Goal: Contribute content: Add original content to the website for others to see

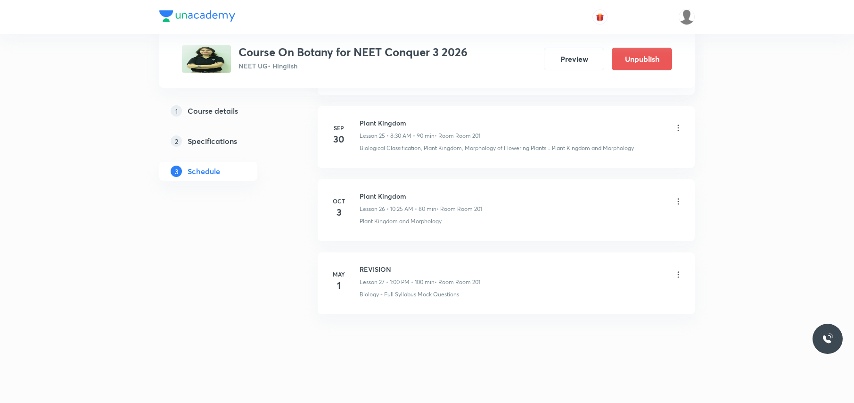
scroll to position [2346, 0]
click at [378, 194] on h6 "Plant Kingdom" at bounding box center [421, 196] width 123 height 10
copy h6 "Plant Kingdom"
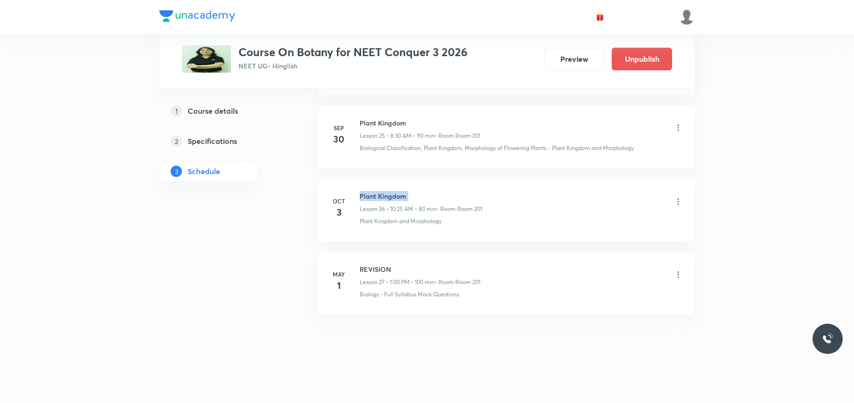
click at [388, 198] on h6 "Plant Kingdom" at bounding box center [421, 196] width 123 height 10
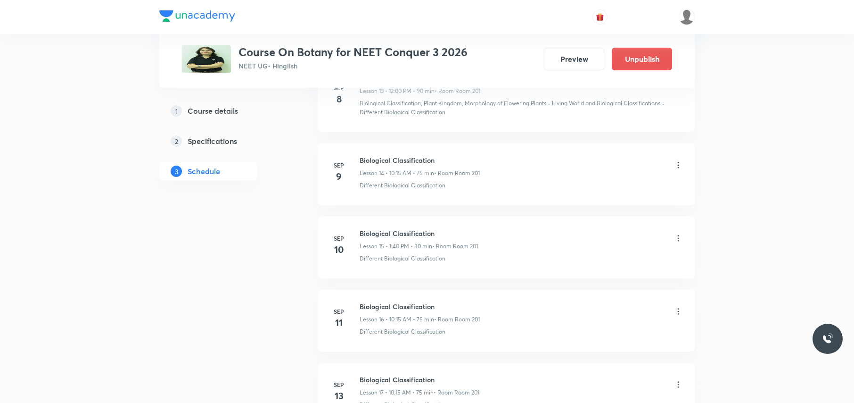
scroll to position [0, 0]
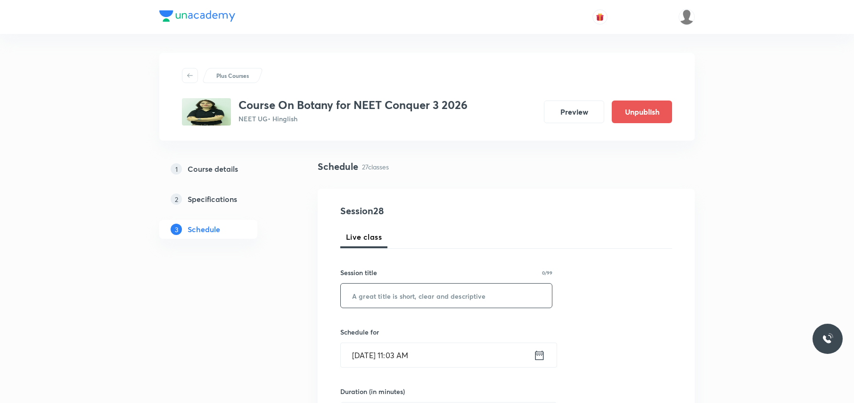
click at [398, 287] on input "text" at bounding box center [446, 295] width 211 height 24
paste input "Plant Kingdom"
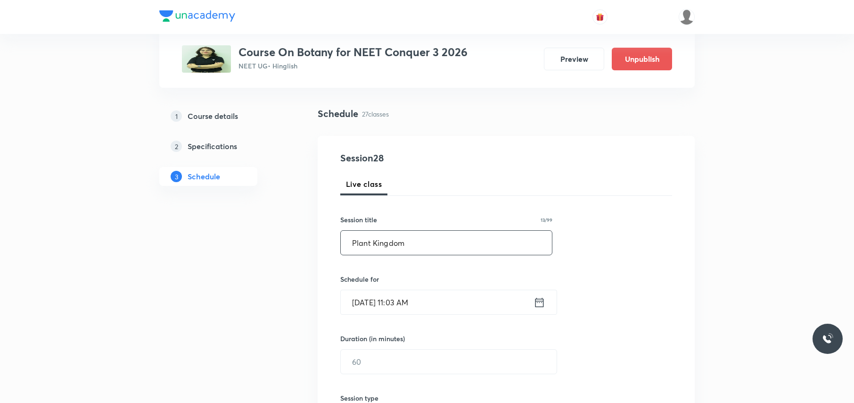
scroll to position [125, 0]
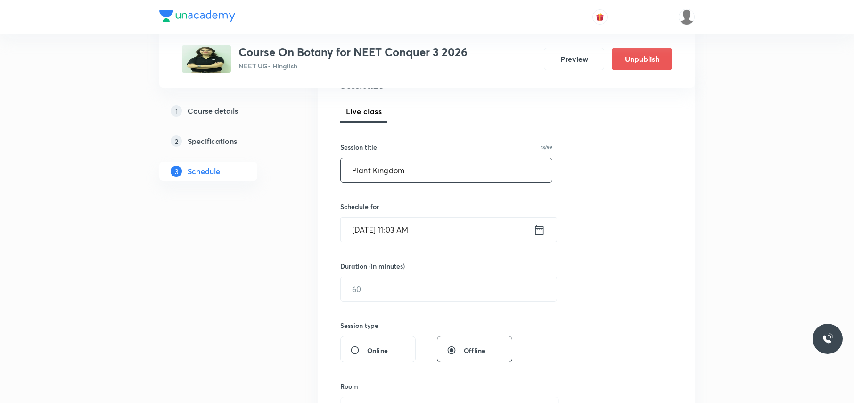
type input "Plant Kingdom"
click at [454, 234] on input "Oct 3, 2025, 11:03 AM" at bounding box center [437, 229] width 193 height 24
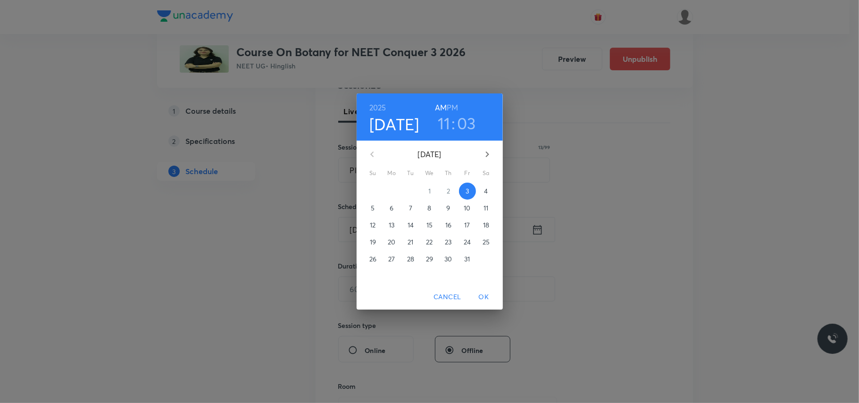
click at [462, 123] on h3 "03" at bounding box center [466, 123] width 19 height 20
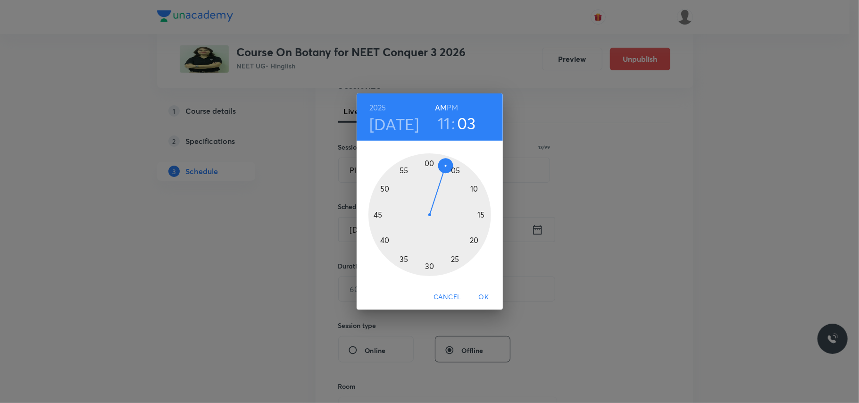
click at [376, 215] on div at bounding box center [429, 214] width 123 height 123
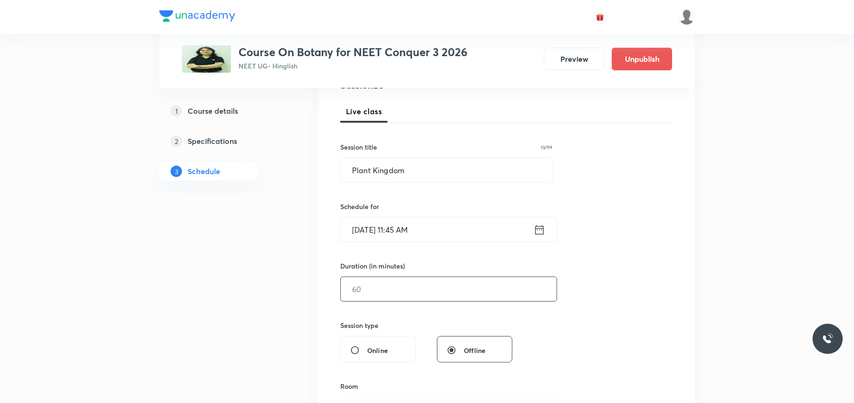
click at [380, 299] on input "text" at bounding box center [449, 289] width 216 height 24
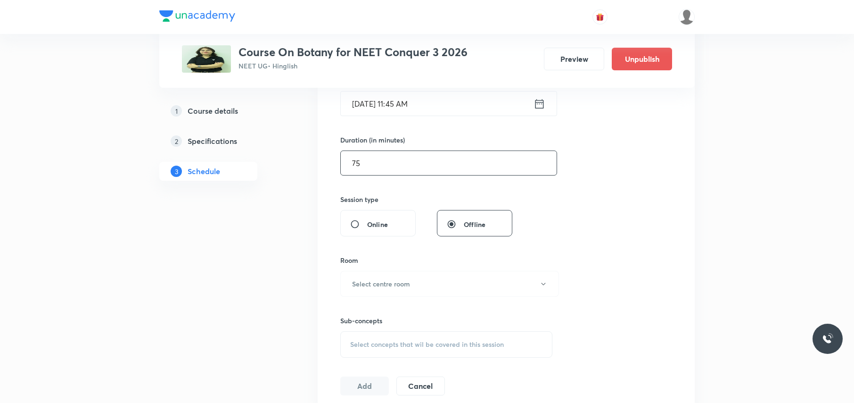
scroll to position [314, 0]
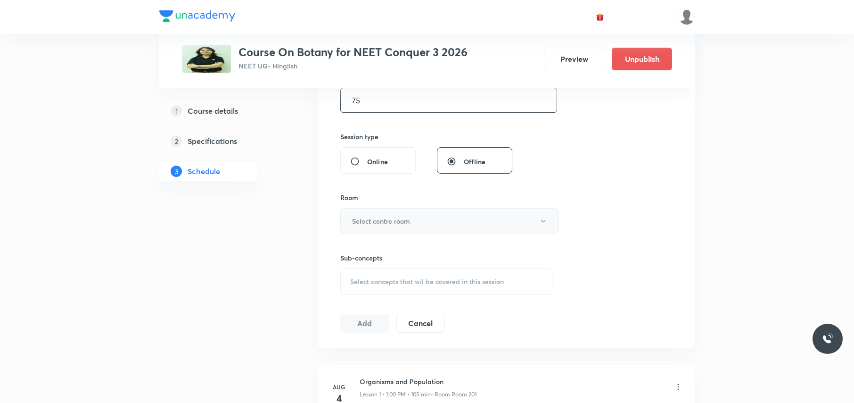
type input "75"
click at [415, 219] on button "Select centre room" at bounding box center [449, 221] width 219 height 26
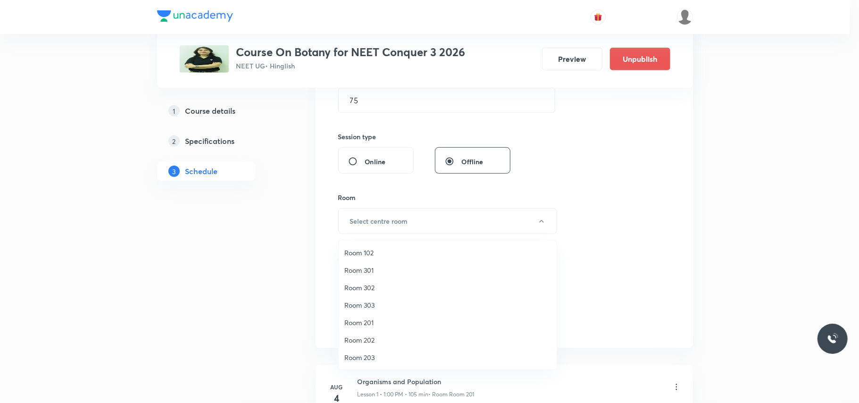
click at [370, 321] on span "Room 201" at bounding box center [447, 322] width 206 height 10
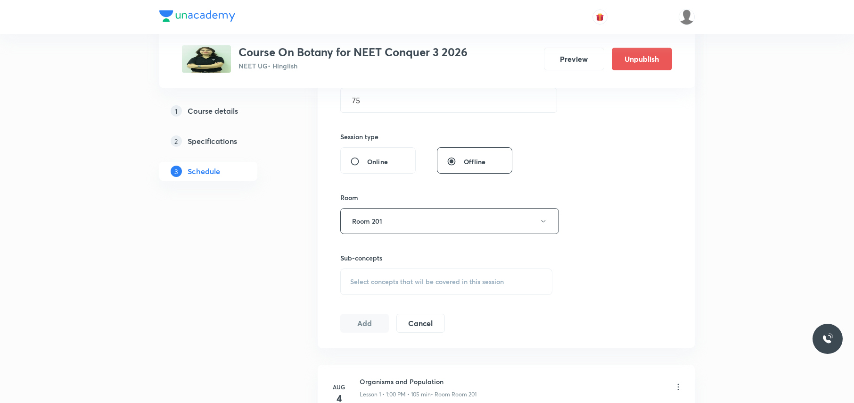
click at [396, 279] on span "Select concepts that wil be covered in this session" at bounding box center [427, 282] width 154 height 8
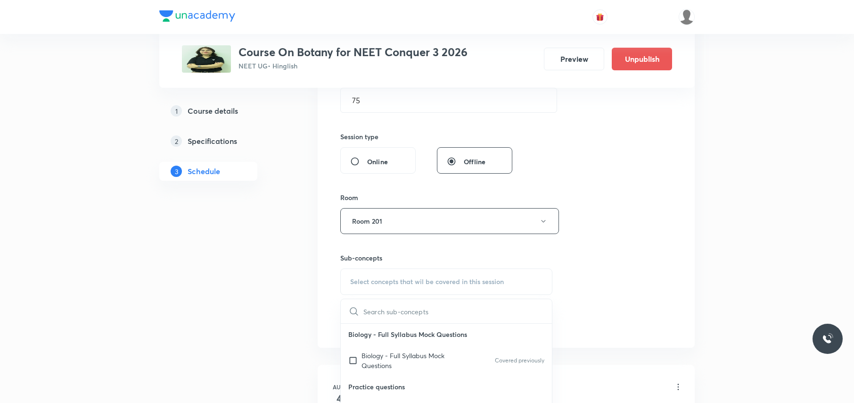
paste input "Plant Kingdom"
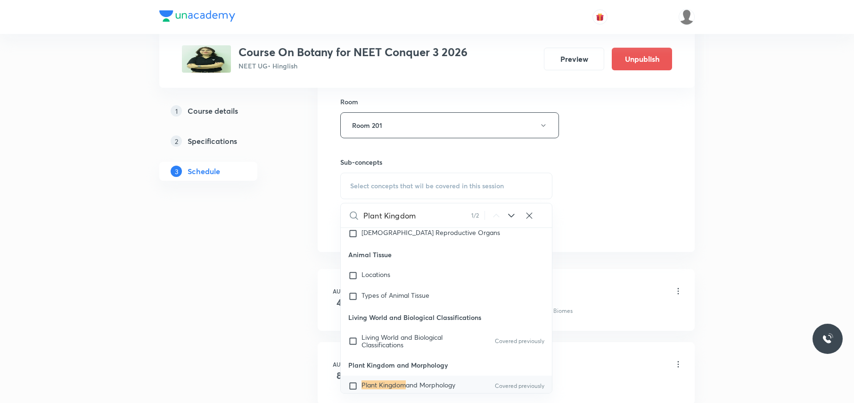
scroll to position [440, 0]
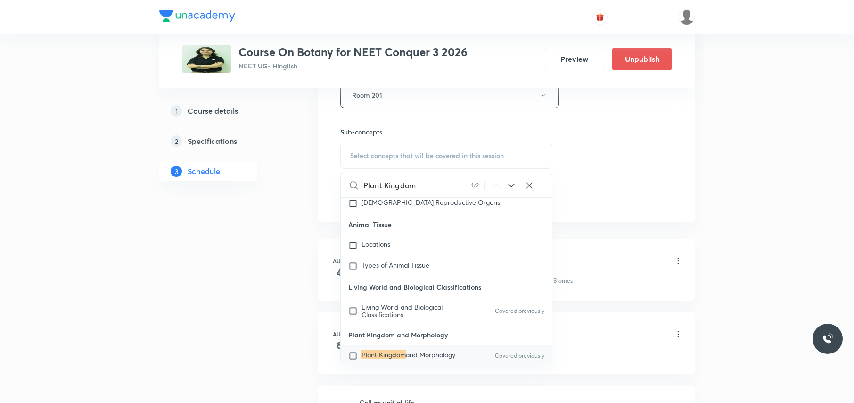
type input "Plant Kingdom"
click at [353, 351] on input "checkbox" at bounding box center [354, 355] width 13 height 9
checkbox input "true"
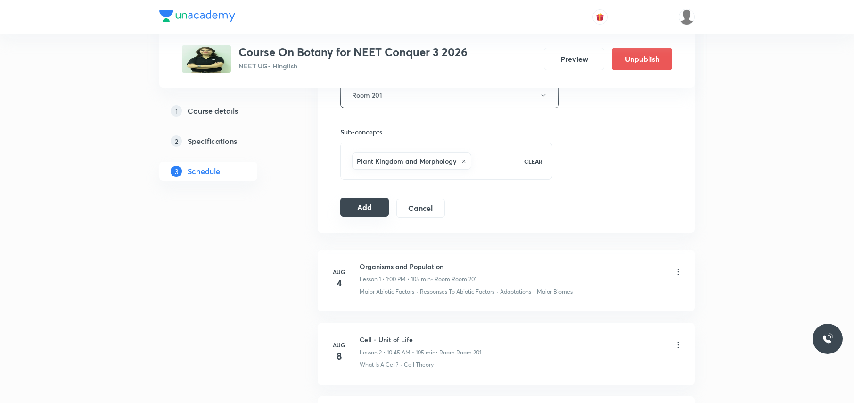
click at [363, 210] on button "Add" at bounding box center [364, 207] width 49 height 19
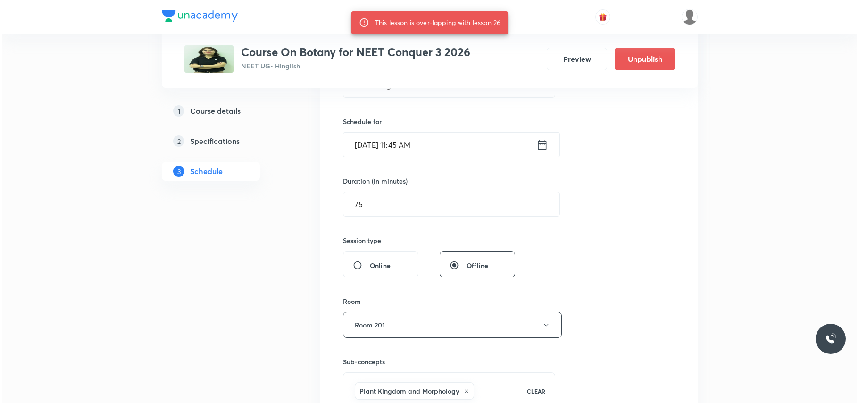
scroll to position [189, 0]
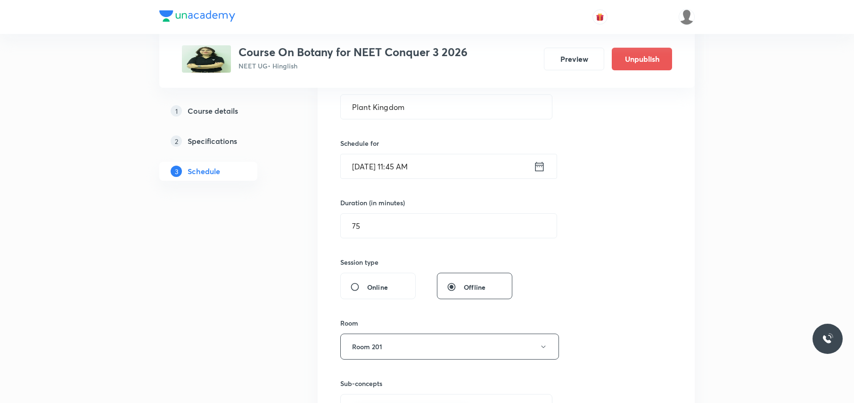
click at [442, 168] on input "Oct 3, 2025, 11:45 AM" at bounding box center [437, 166] width 193 height 24
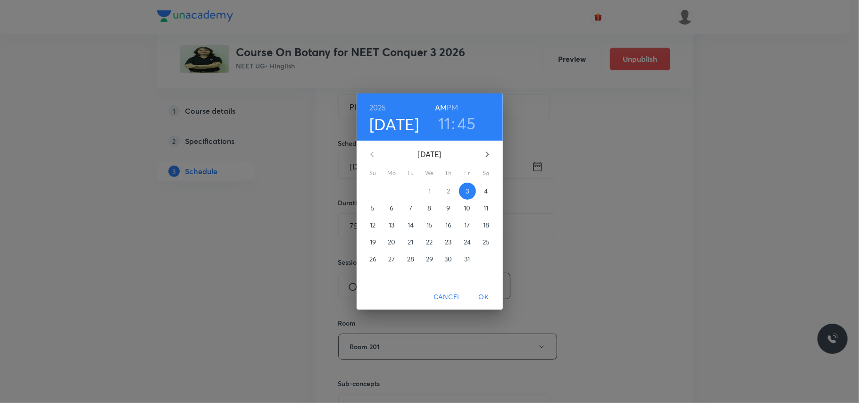
click at [455, 293] on span "Cancel" at bounding box center [446, 297] width 27 height 12
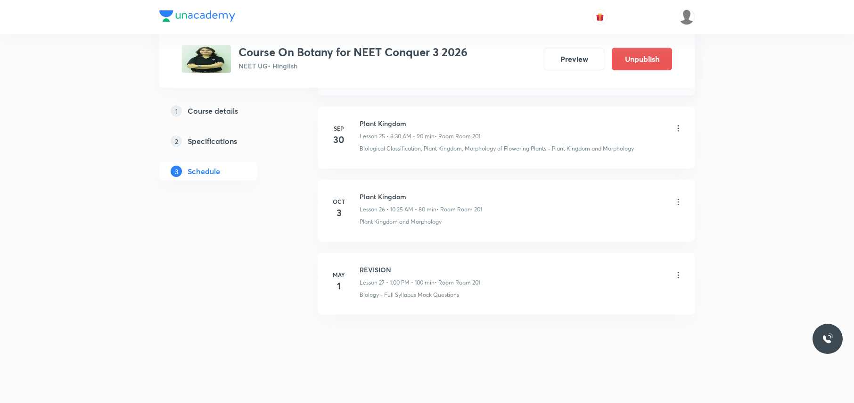
scroll to position [2357, 0]
click at [383, 193] on h6 "Plant Kingdom" at bounding box center [421, 196] width 123 height 10
copy h6 "Plant Kingdom"
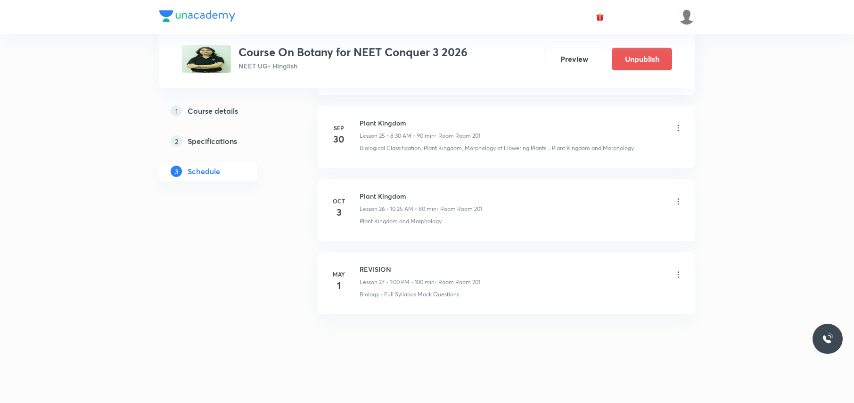
click at [383, 198] on h6 "Plant Kingdom" at bounding box center [421, 196] width 123 height 10
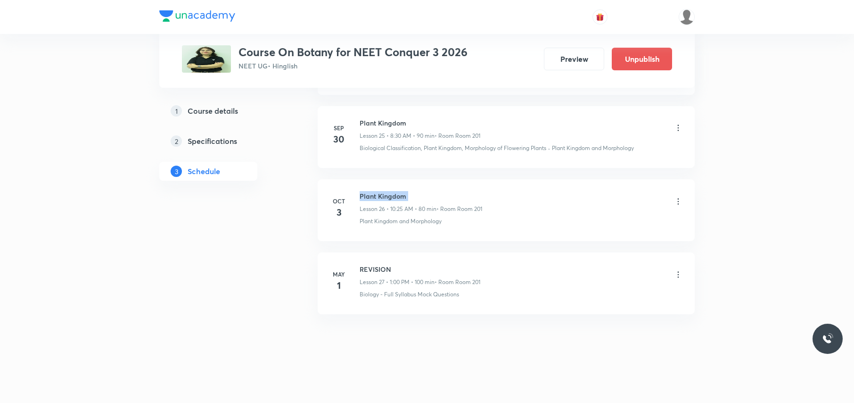
copy h6 "Plant Kingdom"
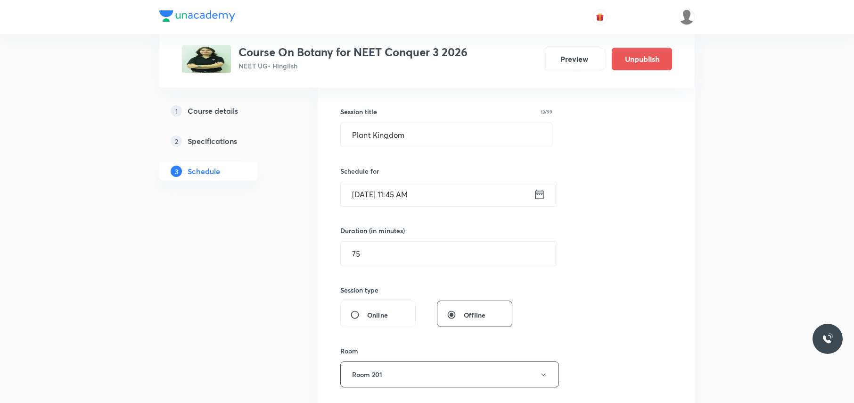
scroll to position [189, 0]
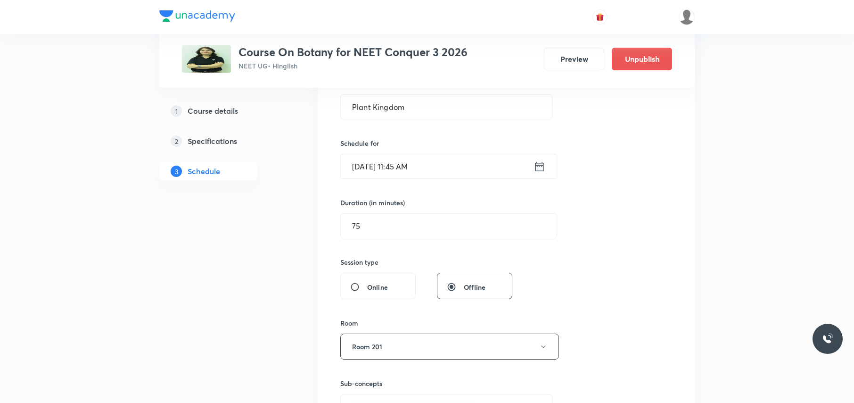
click at [449, 159] on input "Oct 3, 2025, 11:45 AM" at bounding box center [437, 166] width 193 height 24
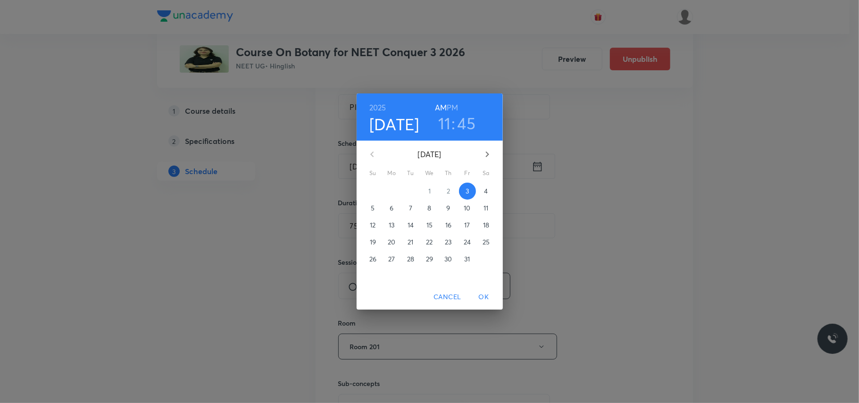
click at [443, 125] on h3 "11" at bounding box center [444, 123] width 13 height 20
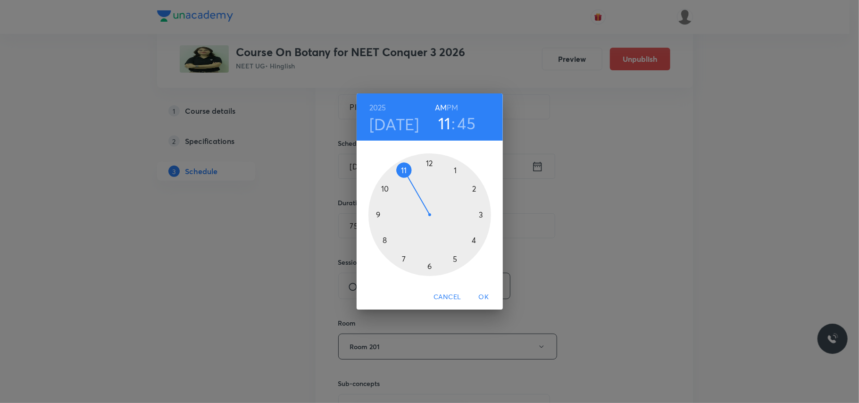
click at [430, 162] on div at bounding box center [429, 214] width 123 height 123
click at [453, 108] on h6 "PM" at bounding box center [451, 107] width 11 height 13
click at [429, 160] on div at bounding box center [429, 214] width 123 height 123
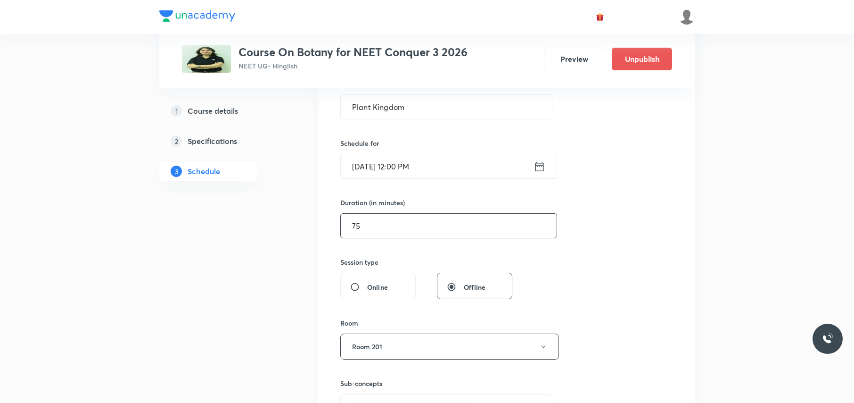
click at [407, 223] on input "75" at bounding box center [449, 226] width 216 height 24
click at [393, 232] on input "70" at bounding box center [449, 226] width 216 height 24
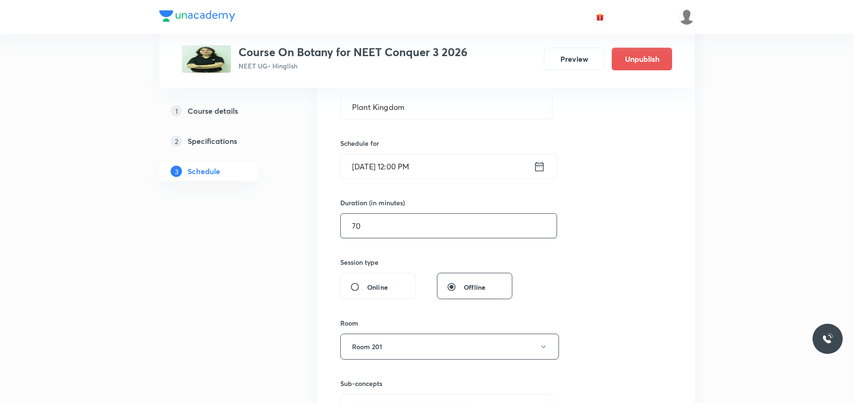
click at [393, 232] on input "70" at bounding box center [449, 226] width 216 height 24
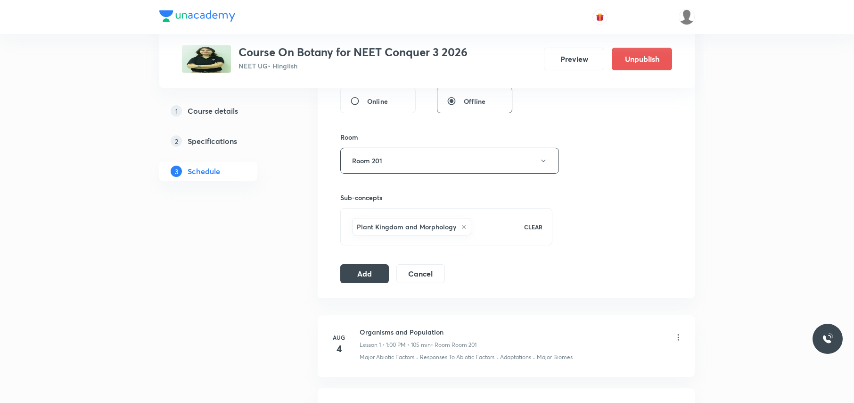
scroll to position [377, 0]
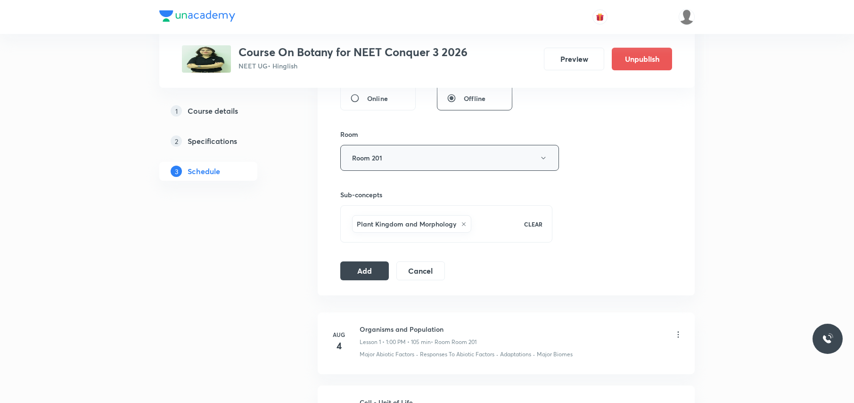
type input "60"
click at [414, 147] on button "Room 201" at bounding box center [449, 158] width 219 height 26
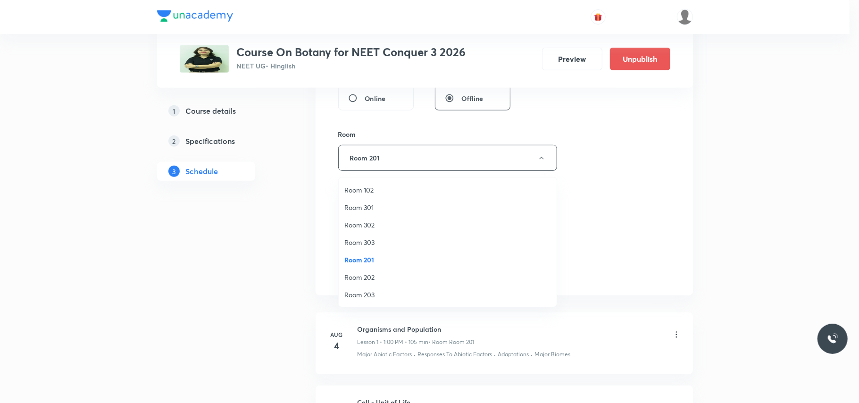
click at [308, 187] on div at bounding box center [429, 201] width 859 height 403
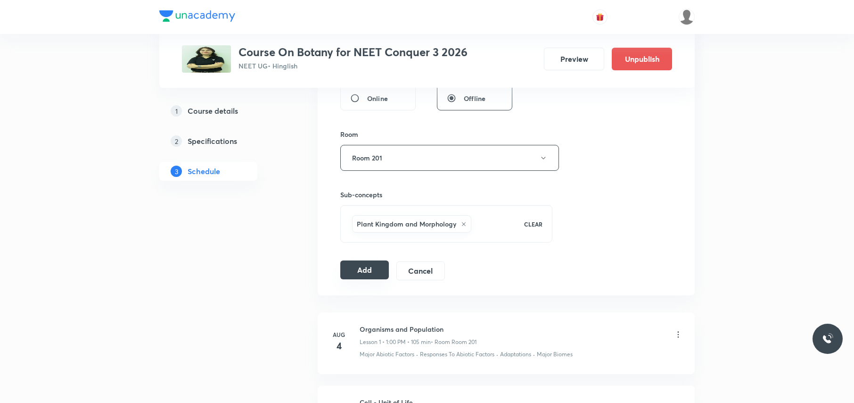
click at [359, 270] on button "Add" at bounding box center [364, 269] width 49 height 19
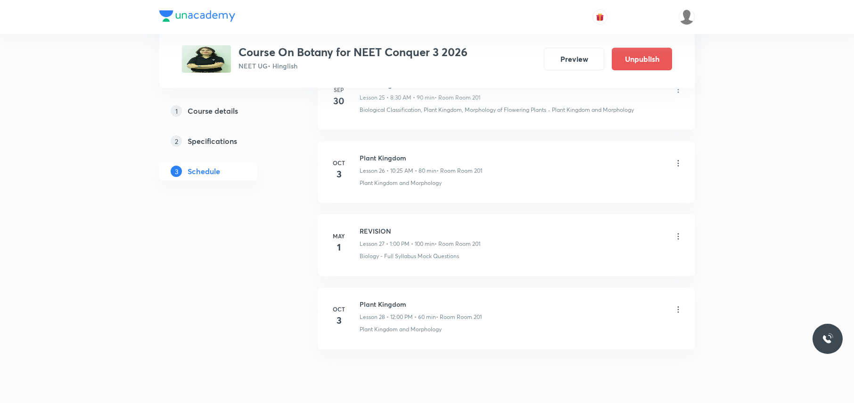
scroll to position [1984, 0]
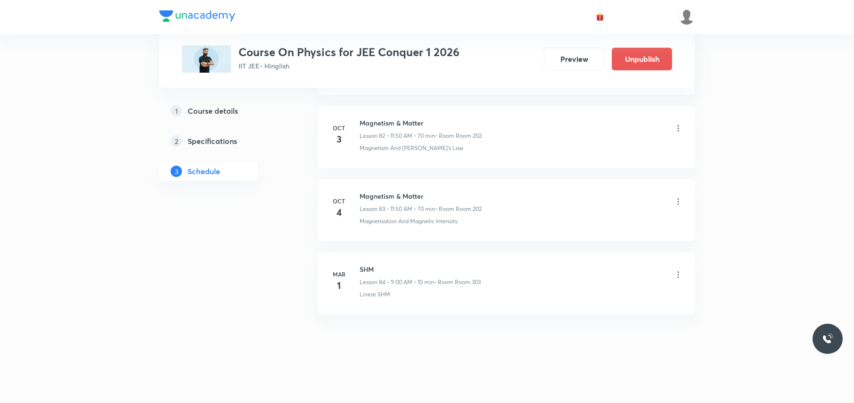
scroll to position [6670, 0]
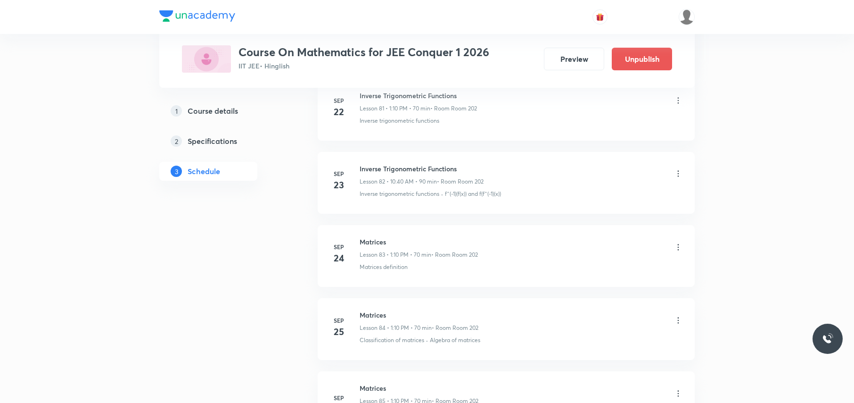
scroll to position [7085, 0]
